Goal: Transaction & Acquisition: Purchase product/service

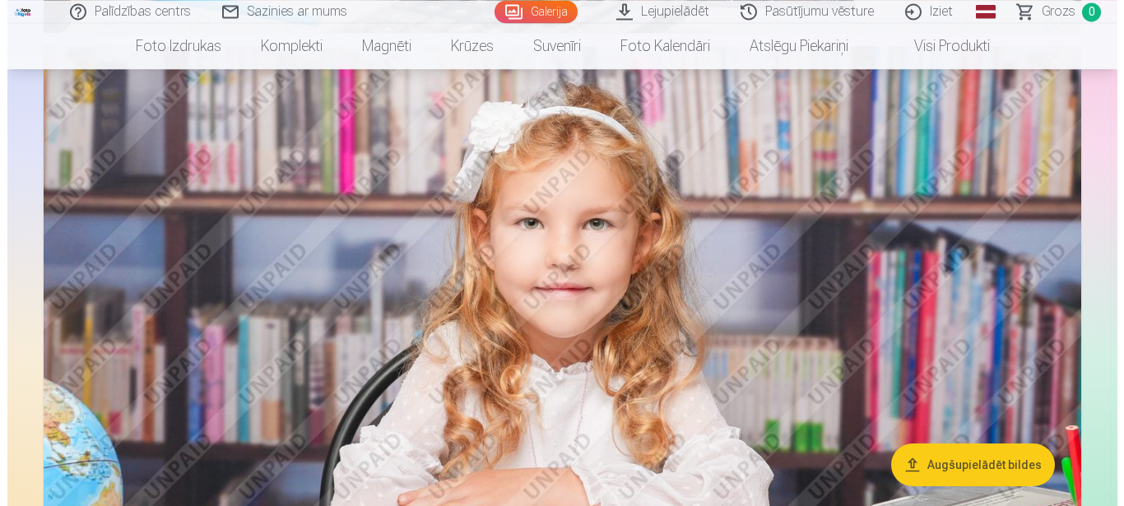
scroll to position [5205, 0]
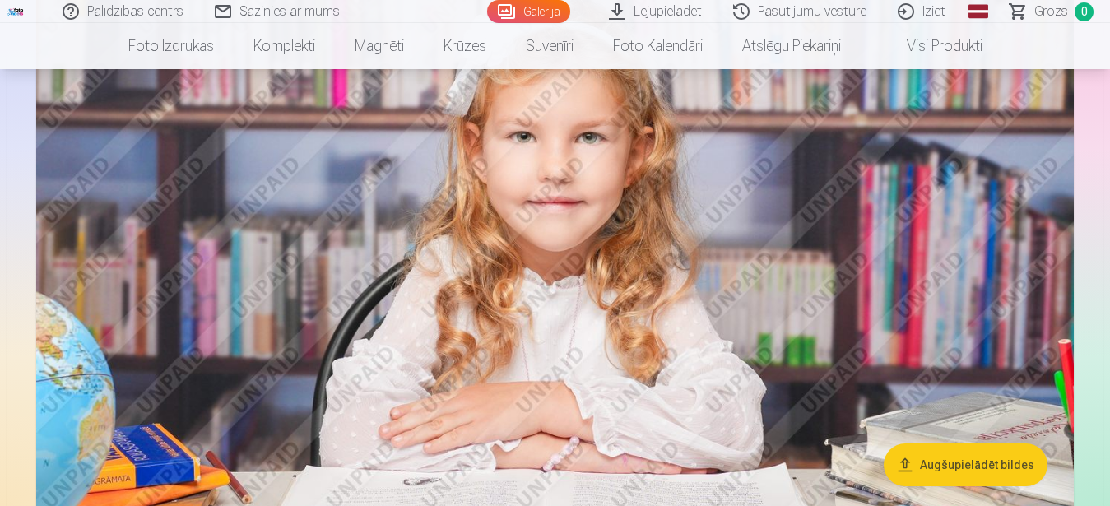
click at [589, 244] on img at bounding box center [555, 305] width 1038 height 691
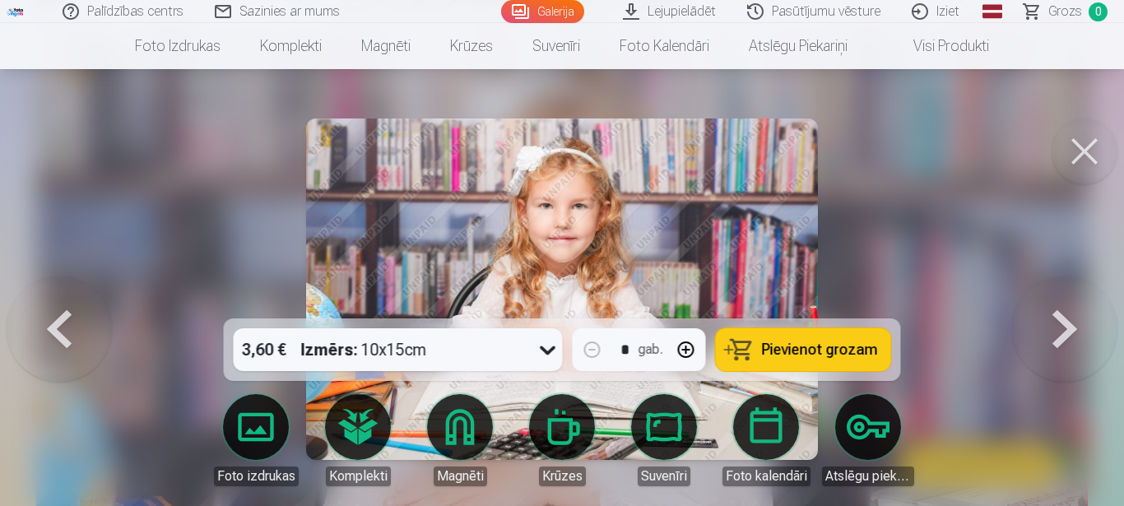
click at [1083, 147] on button at bounding box center [1085, 152] width 66 height 66
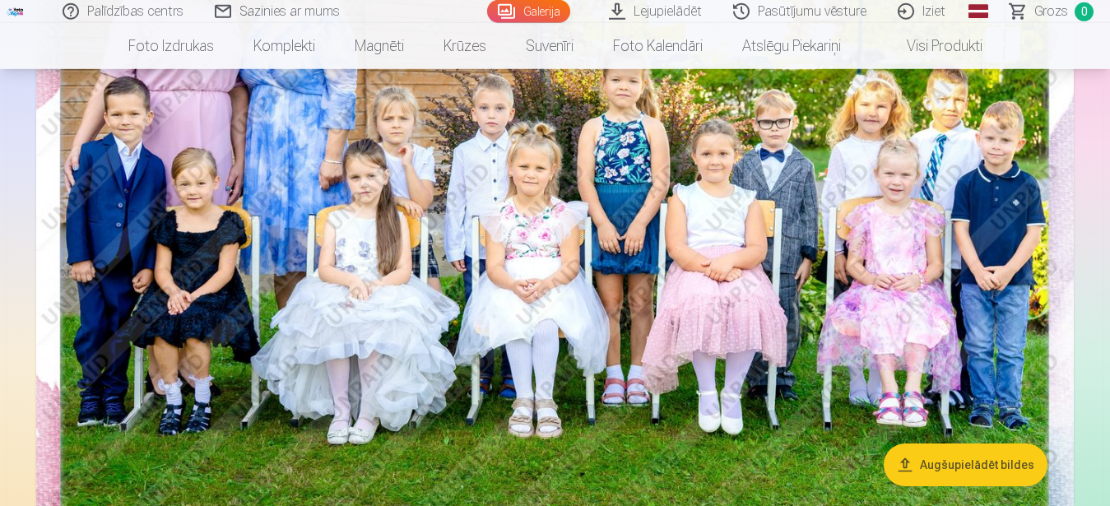
scroll to position [279, 0]
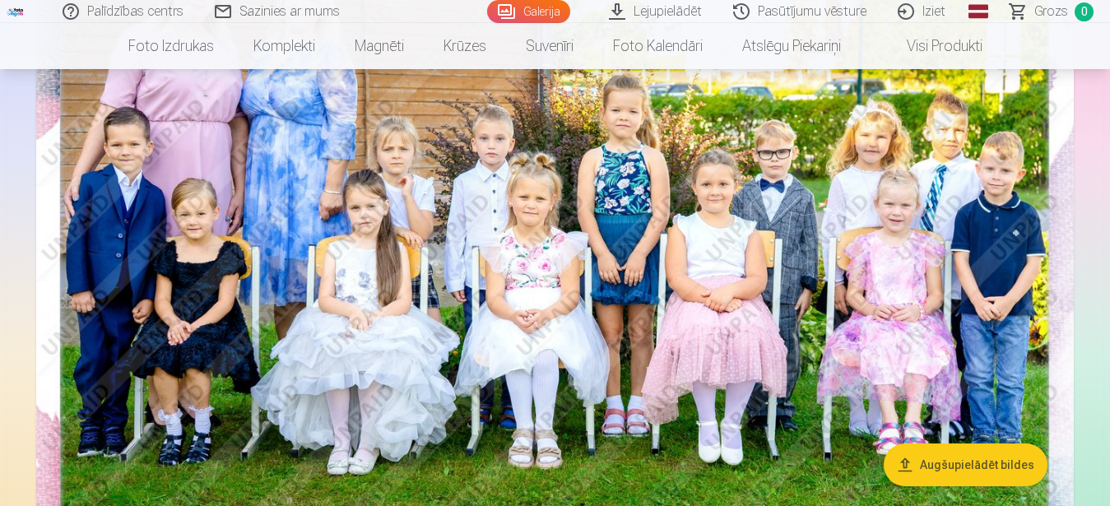
click at [570, 397] on img at bounding box center [555, 248] width 1038 height 692
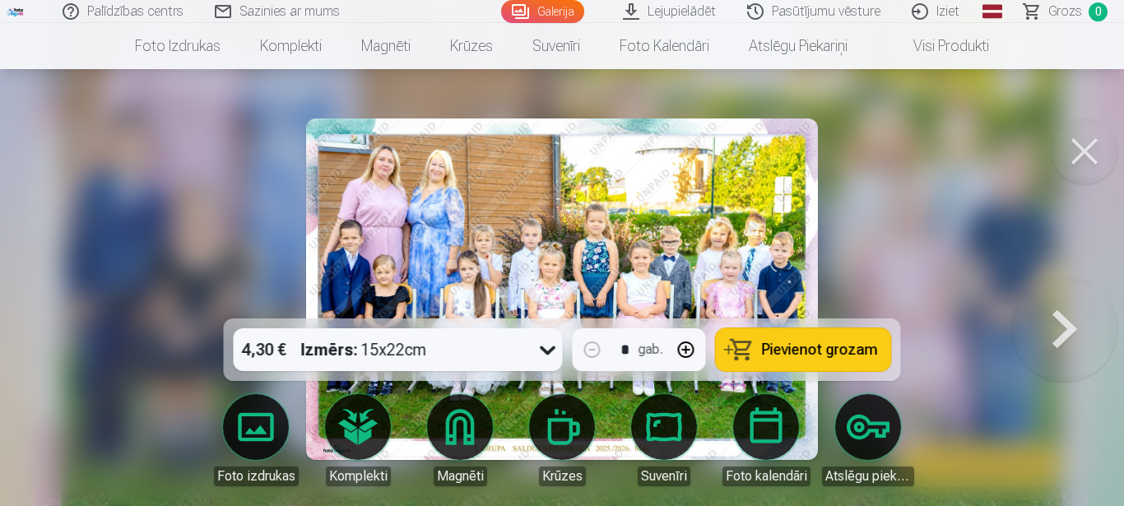
click at [844, 347] on span "Pievienot grozam" at bounding box center [820, 349] width 116 height 15
click at [1082, 154] on button at bounding box center [1085, 152] width 66 height 66
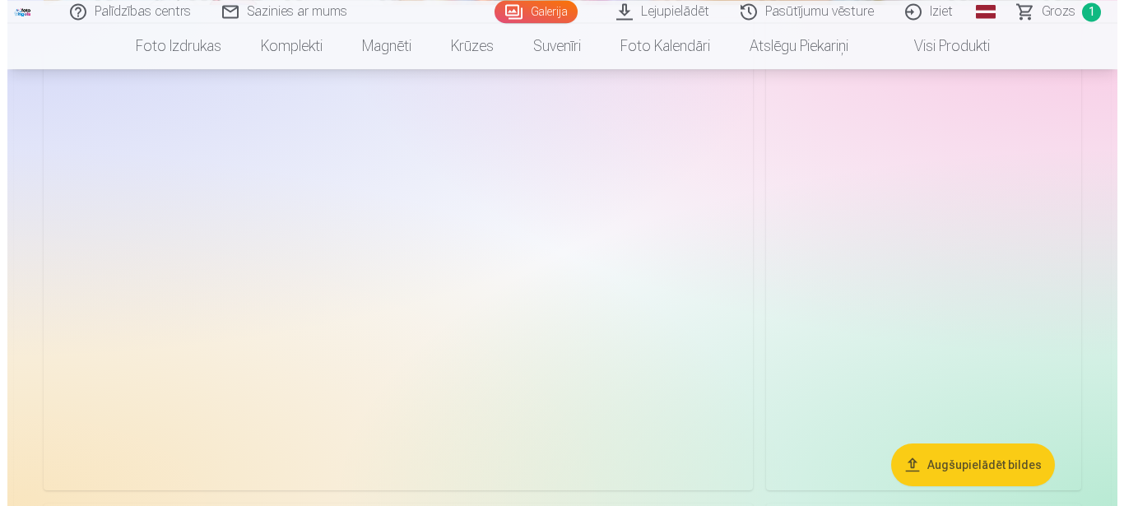
scroll to position [1622, 0]
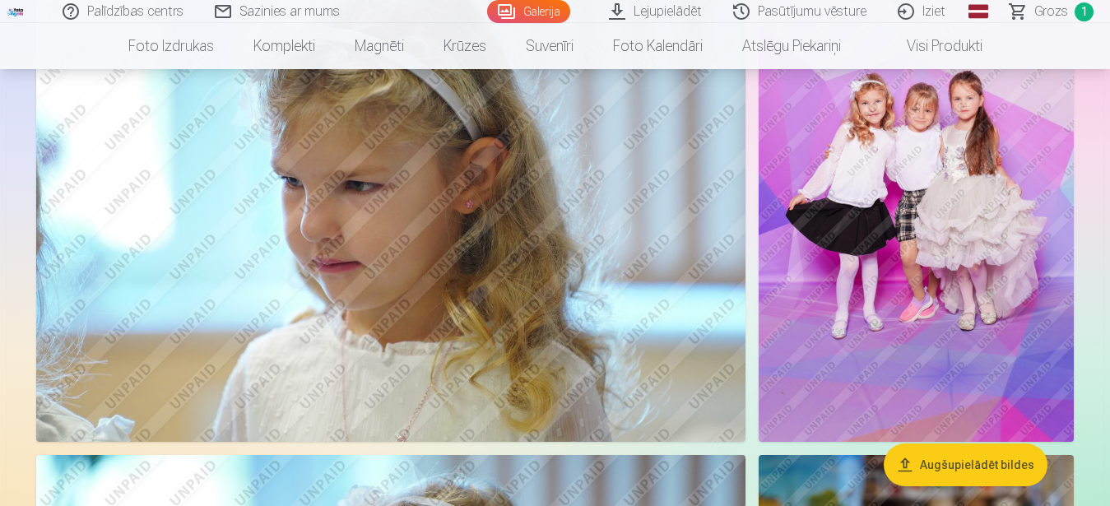
click at [69, 253] on img at bounding box center [391, 206] width 710 height 472
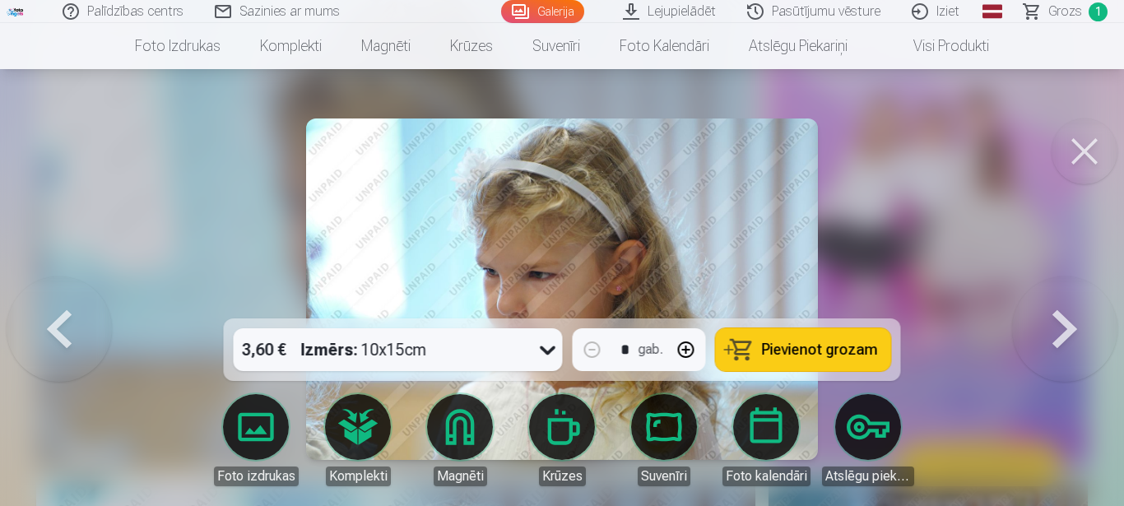
click at [1088, 144] on button at bounding box center [1085, 152] width 66 height 66
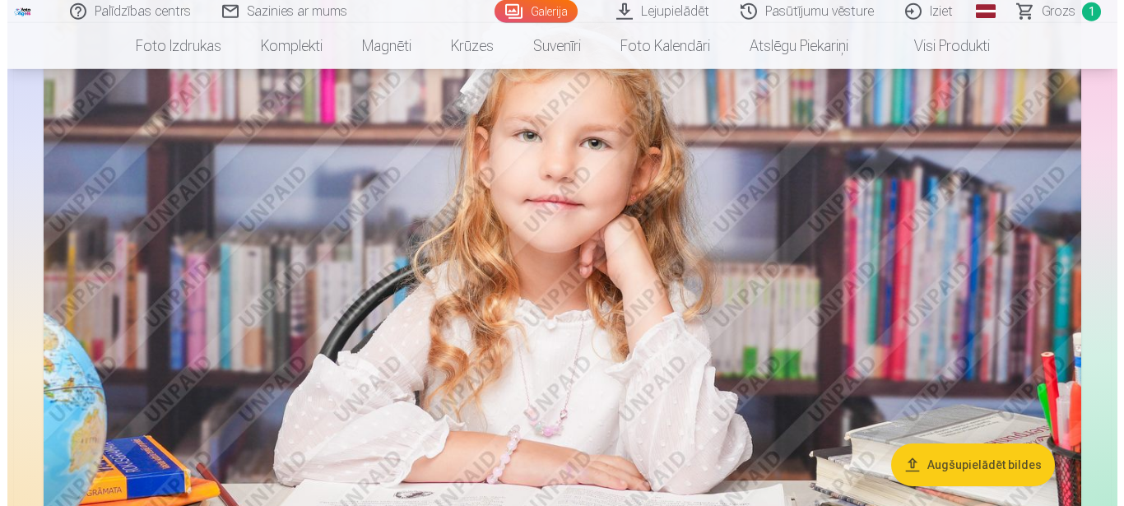
scroll to position [4458, 0]
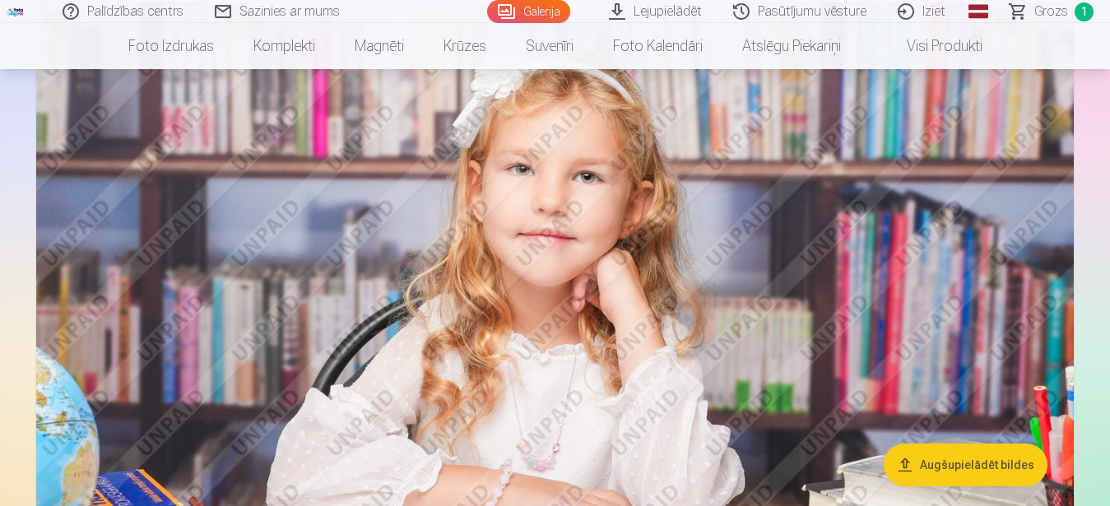
click at [513, 375] on img at bounding box center [555, 347] width 1038 height 691
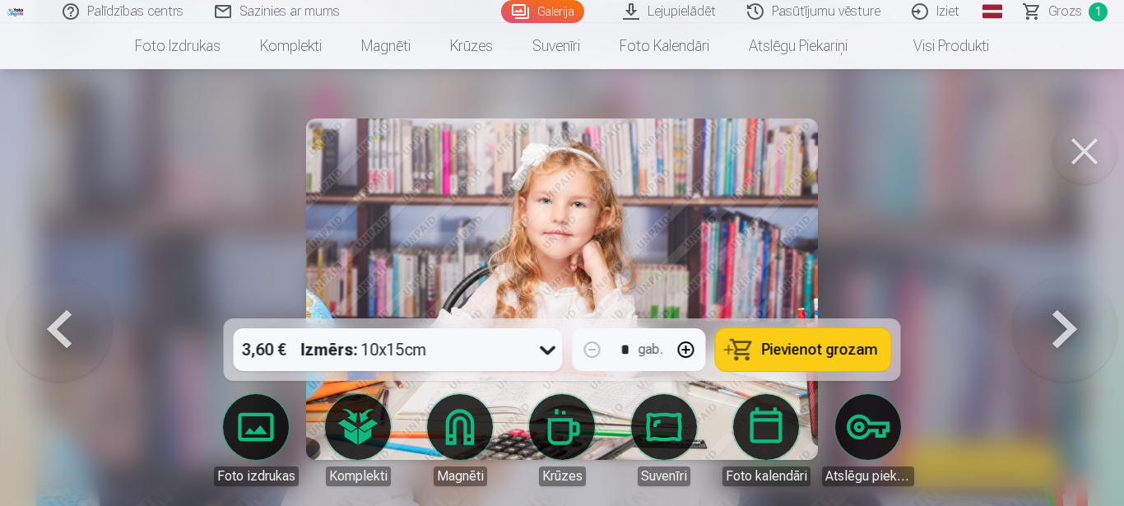
click at [842, 356] on span "Pievienot grozam" at bounding box center [820, 349] width 116 height 15
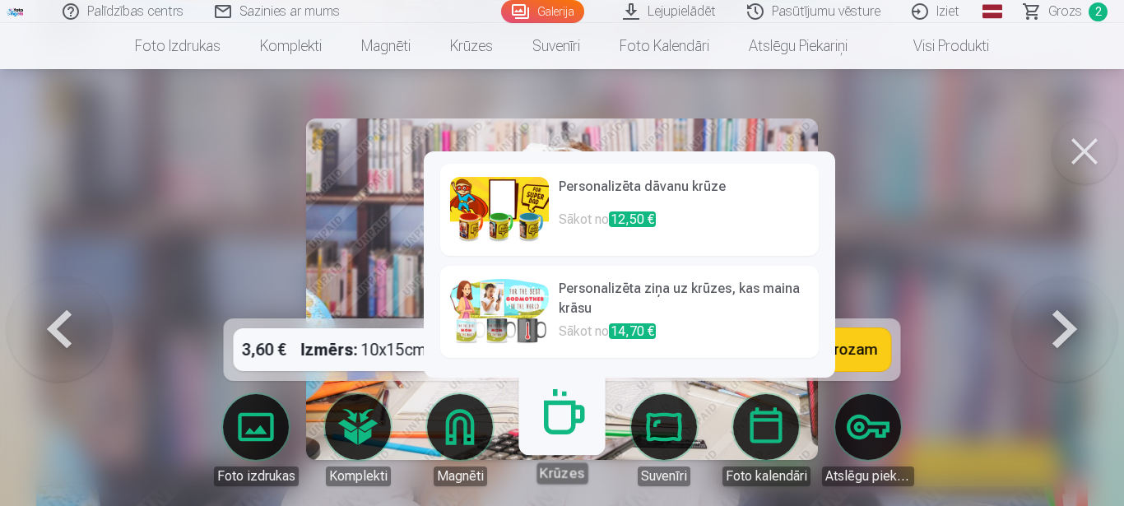
scroll to position [415, 0]
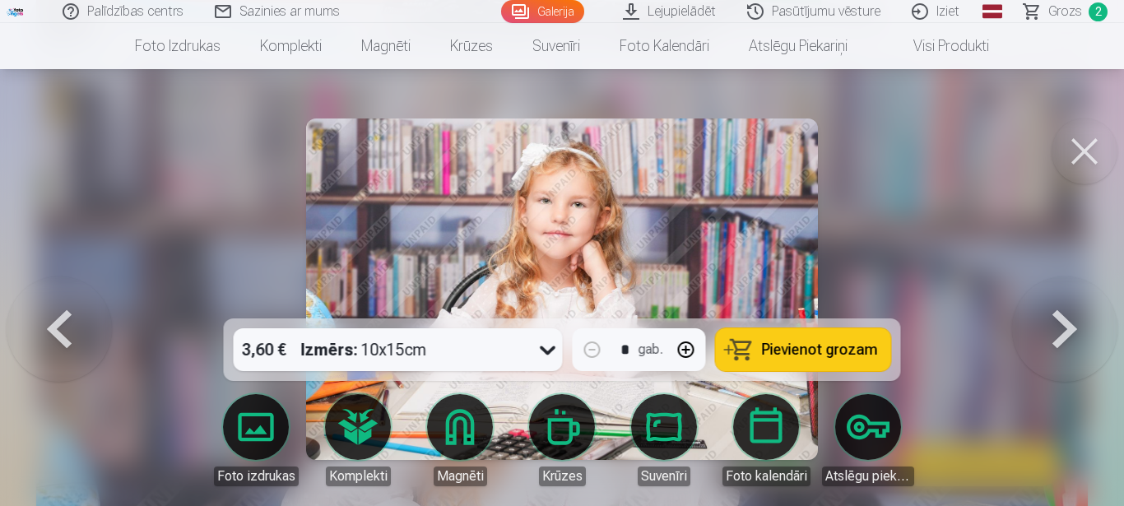
click at [92, 172] on div at bounding box center [562, 253] width 1124 height 506
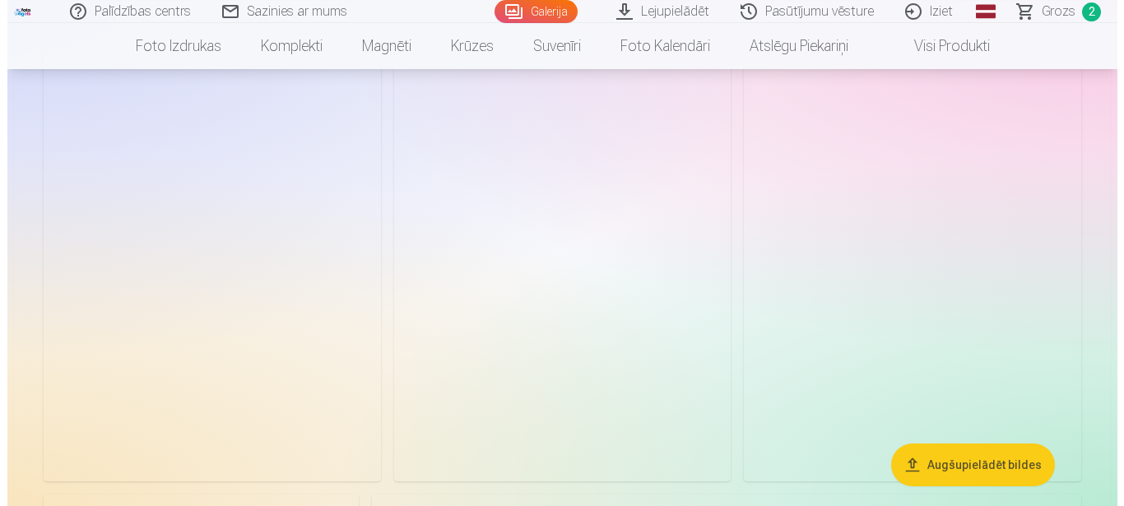
scroll to position [7936, 0]
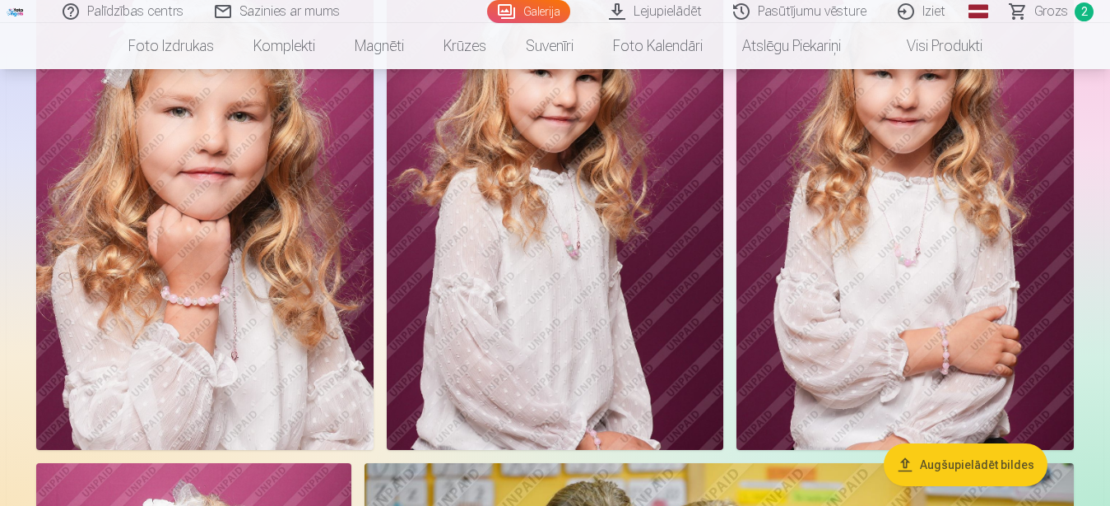
click at [244, 312] on img at bounding box center [204, 198] width 337 height 506
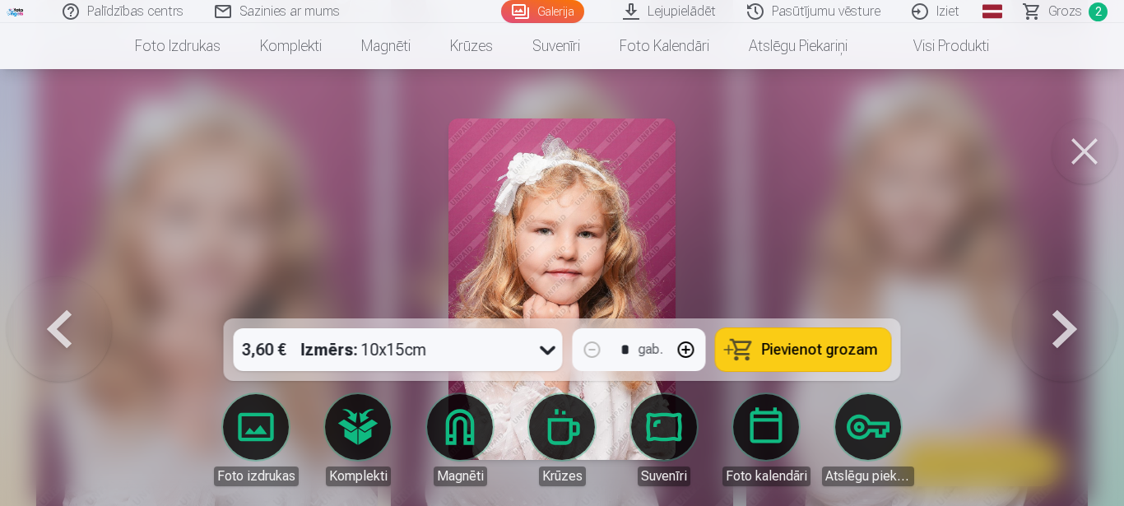
click at [804, 347] on span "Pievienot grozam" at bounding box center [820, 349] width 116 height 15
click at [1097, 8] on span "3" at bounding box center [1098, 11] width 19 height 19
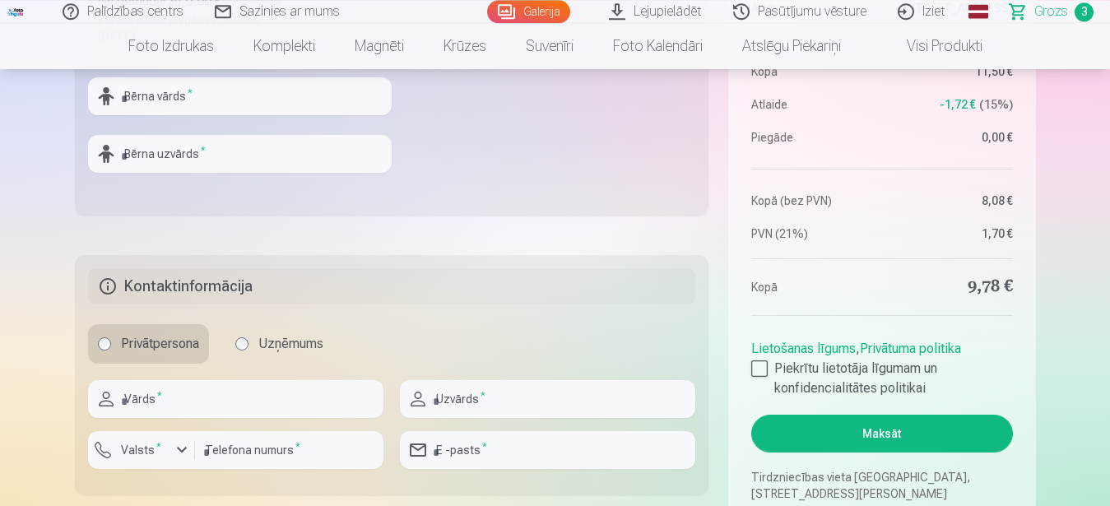
scroll to position [672, 0]
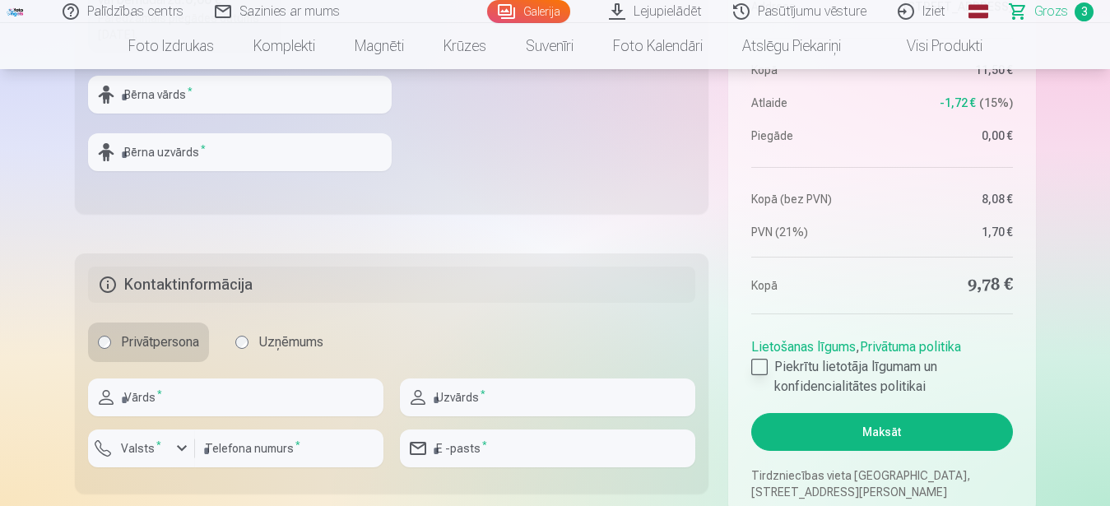
click at [761, 363] on div at bounding box center [759, 367] width 16 height 16
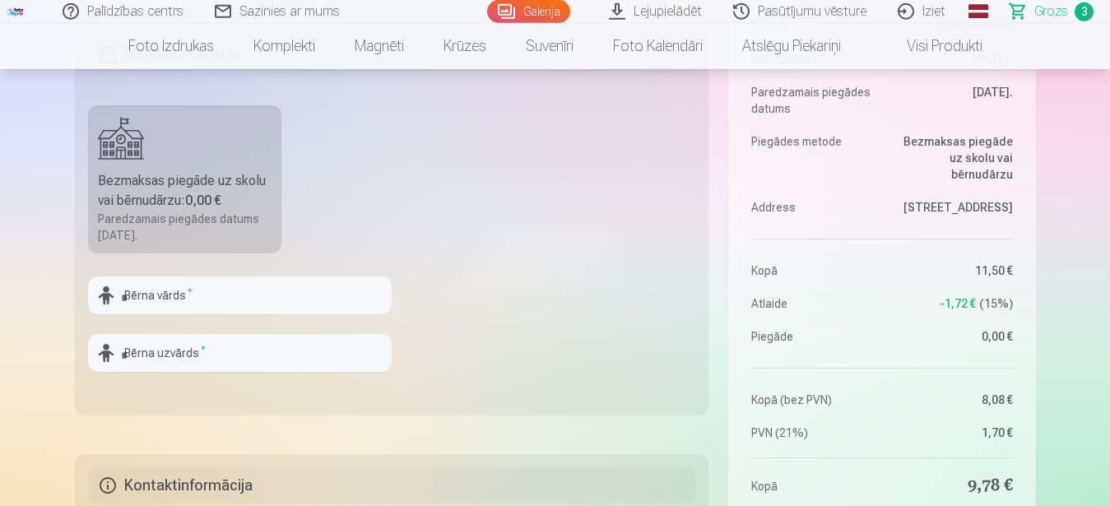
scroll to position [504, 0]
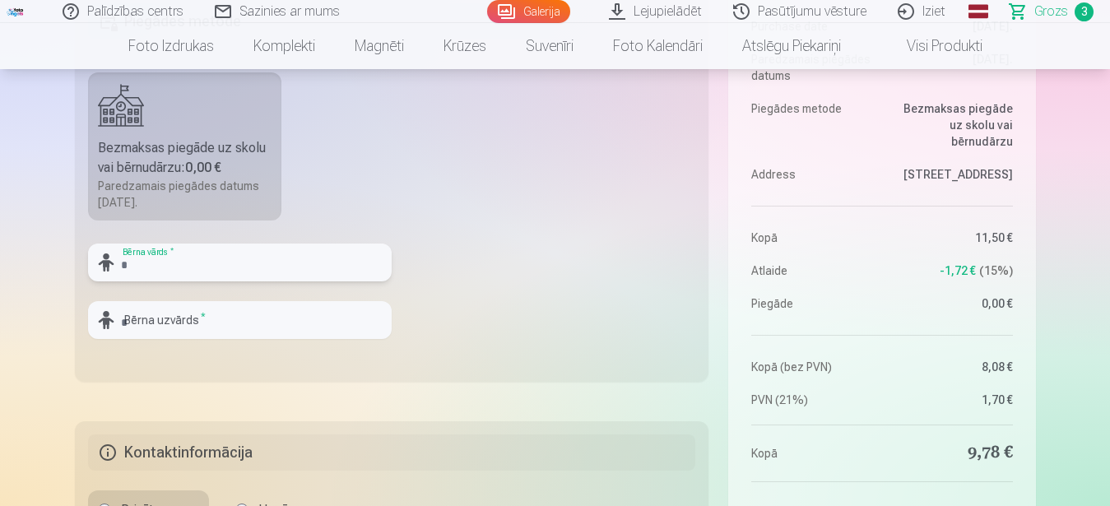
click at [193, 263] on input "text" at bounding box center [240, 263] width 304 height 38
type input "******"
click at [214, 323] on input "text" at bounding box center [240, 320] width 304 height 38
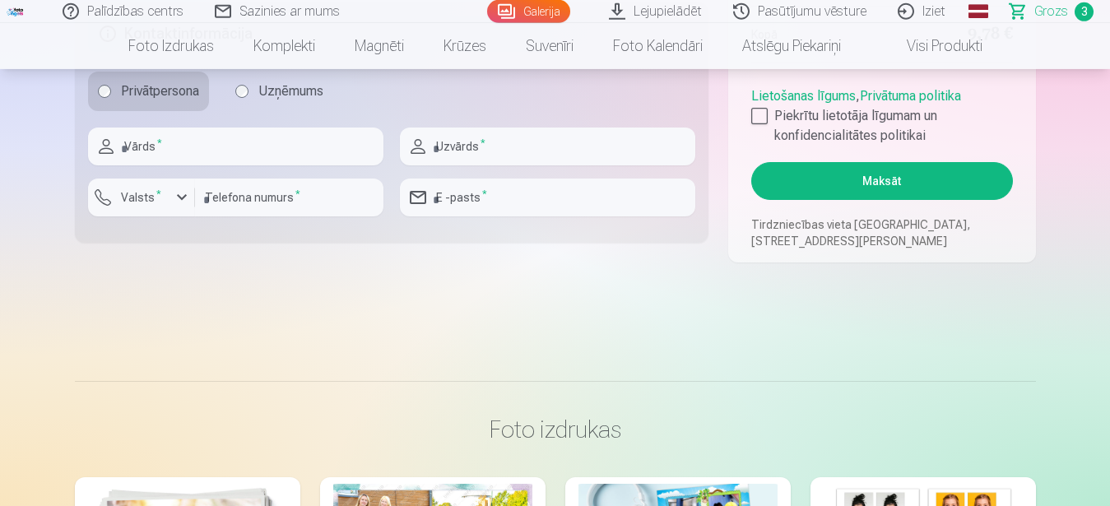
scroll to position [924, 0]
type input "*******"
click at [184, 145] on input "text" at bounding box center [235, 146] width 295 height 38
type input "*****"
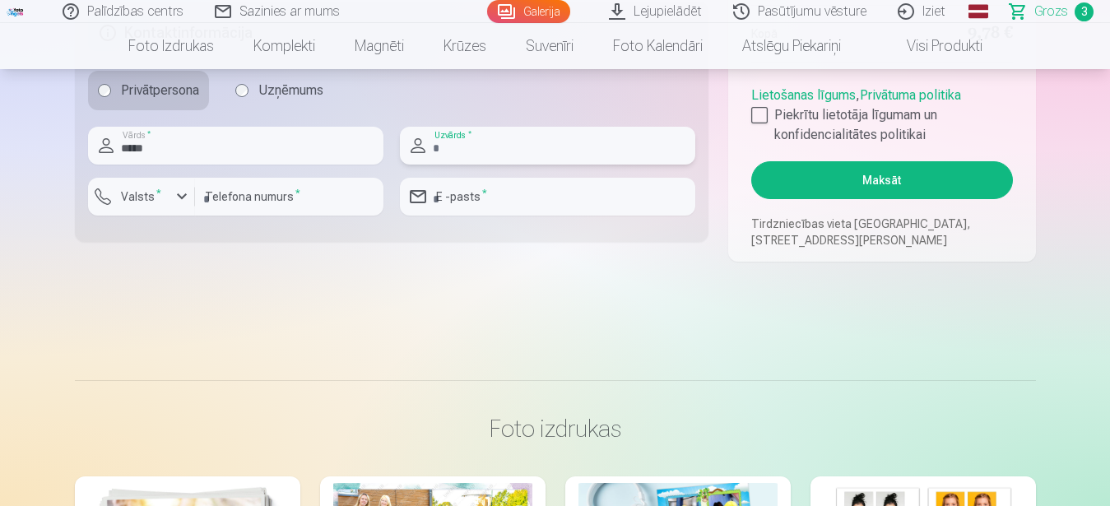
click at [491, 147] on input "text" at bounding box center [547, 146] width 295 height 38
type input "*******"
click at [183, 195] on div "button" at bounding box center [182, 197] width 20 height 20
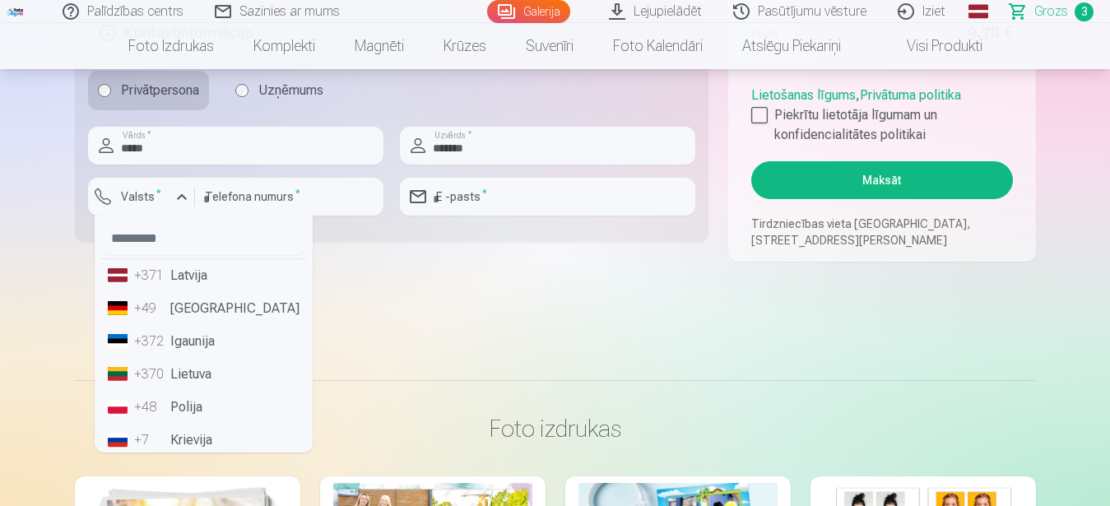
click at [188, 279] on li "+371 Latvija" at bounding box center [203, 275] width 205 height 33
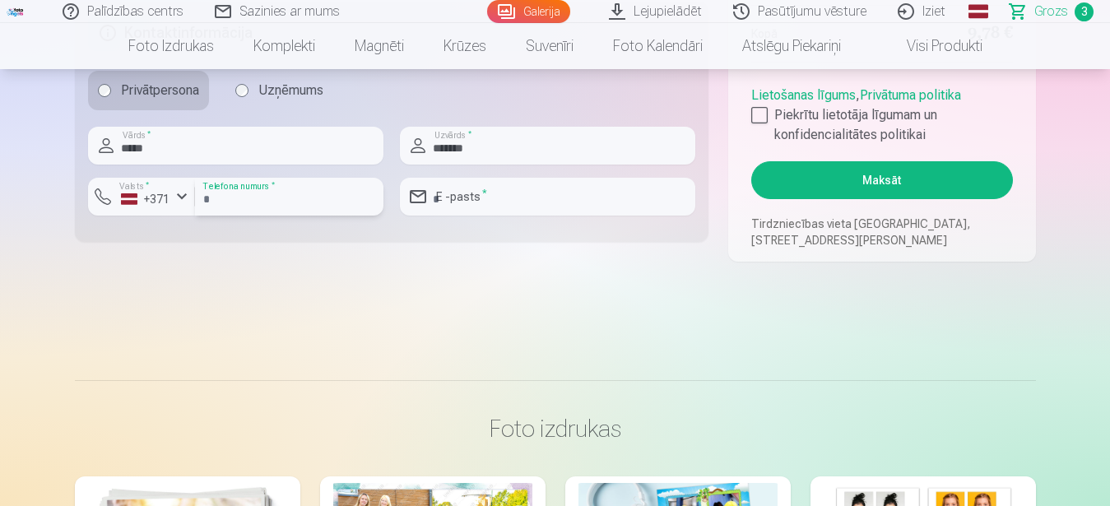
click at [317, 198] on input "number" at bounding box center [289, 197] width 188 height 38
type input "********"
click at [500, 198] on input "email" at bounding box center [547, 197] width 295 height 38
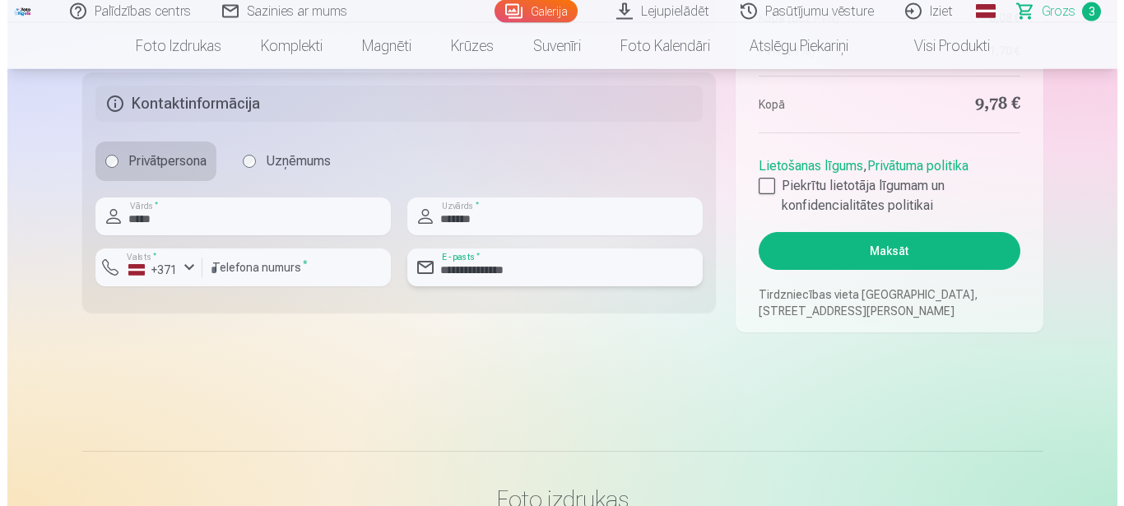
scroll to position [840, 0]
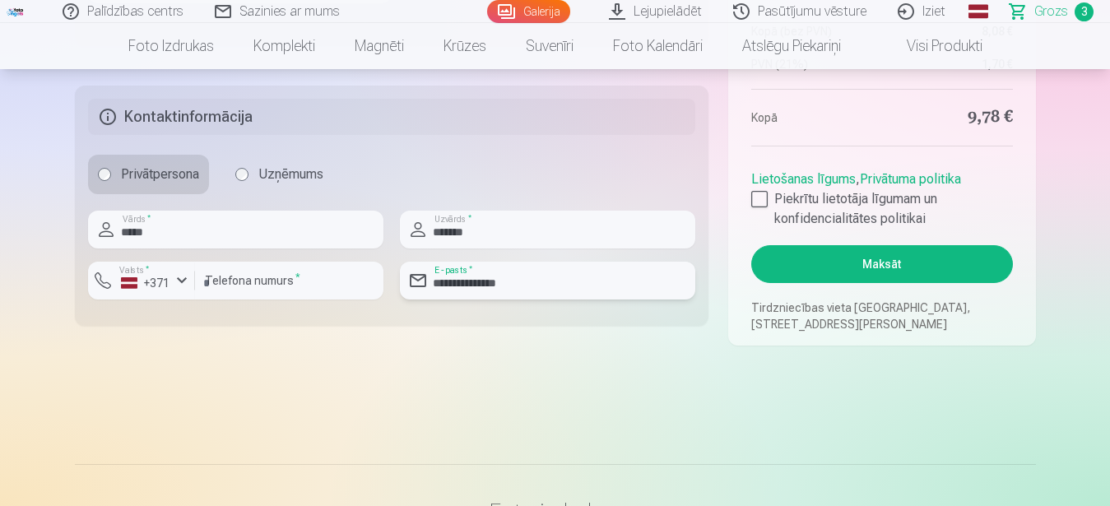
type input "**********"
click at [886, 268] on button "Maksāt" at bounding box center [881, 264] width 261 height 38
